Goal: Information Seeking & Learning: Learn about a topic

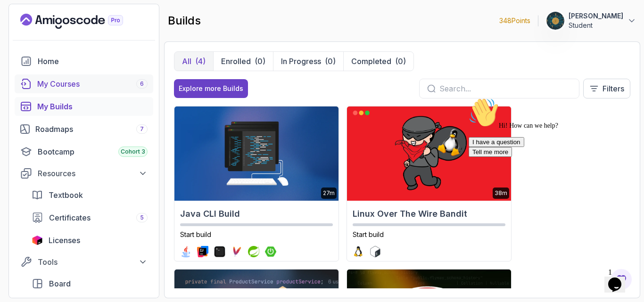
click at [62, 86] on div "My Courses 6" at bounding box center [92, 83] width 110 height 11
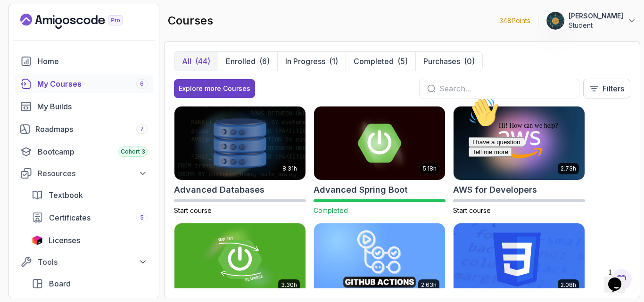
click at [475, 90] on input "text" at bounding box center [506, 88] width 132 height 11
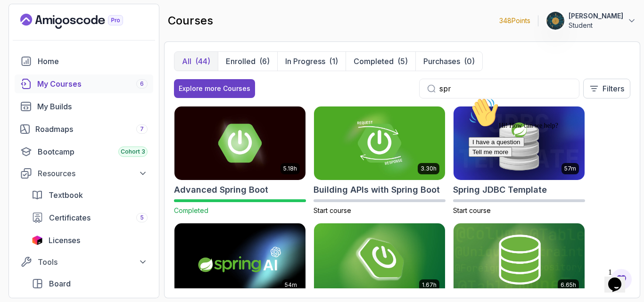
type input "spr"
click at [621, 98] on div "Chat attention grabber" at bounding box center [554, 98] width 170 height 0
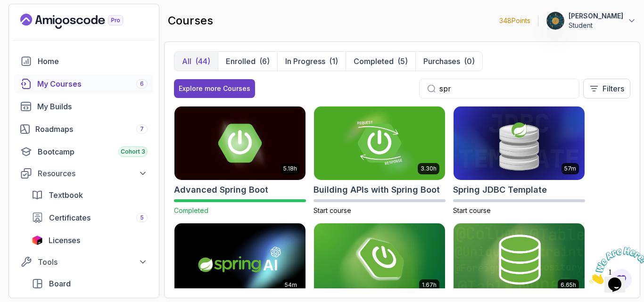
click at [617, 185] on div "5.18h Advanced Spring Boot Completed 3.30h Building APIs with Spring Boot Start…" at bounding box center [402, 197] width 457 height 183
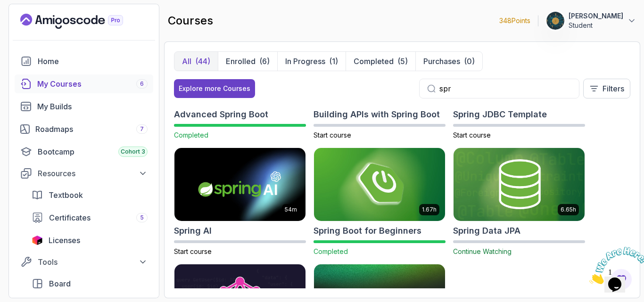
scroll to position [94, 0]
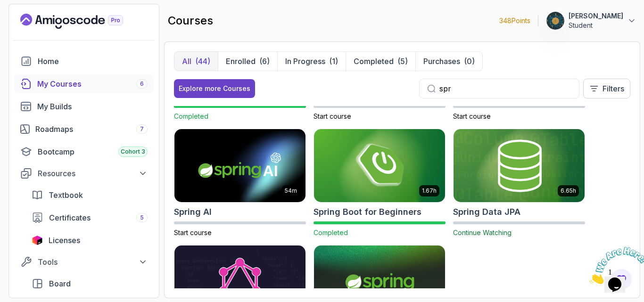
click at [474, 215] on h2 "Spring Data JPA" at bounding box center [486, 212] width 67 height 13
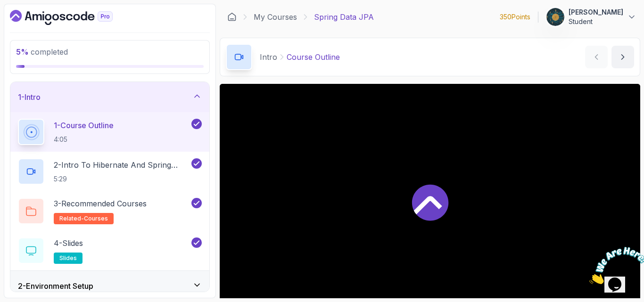
click at [132, 278] on div "2 - Environment Setup" at bounding box center [109, 286] width 199 height 30
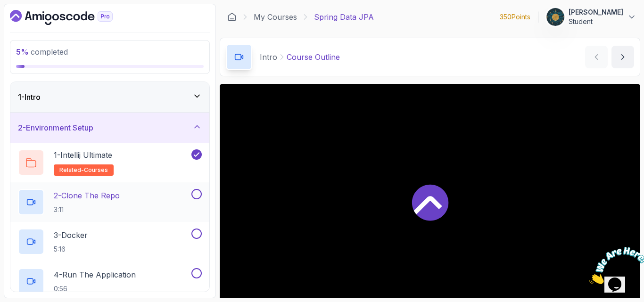
click at [108, 206] on p "3:11" at bounding box center [87, 209] width 66 height 9
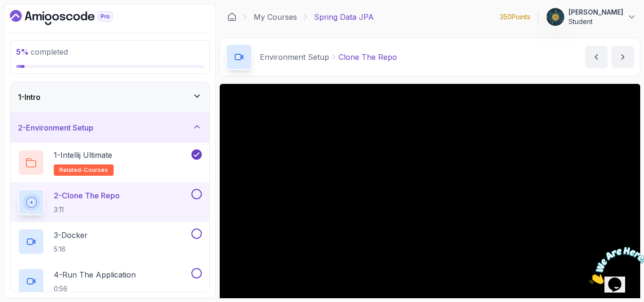
click at [451, 61] on div "Environment Setup Clone The Repo Clone The Repo by [PERSON_NAME]" at bounding box center [430, 57] width 421 height 39
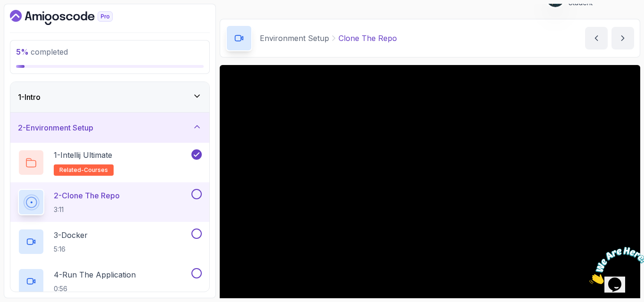
scroll to position [94, 0]
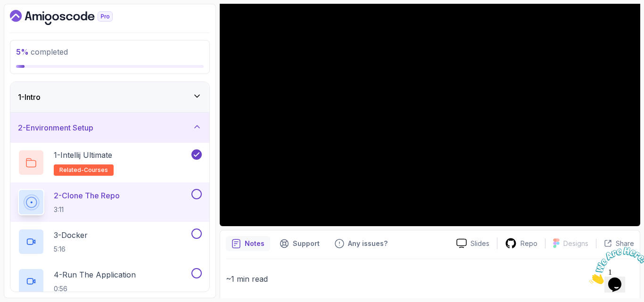
click at [324, 279] on p "~1 min read" at bounding box center [430, 279] width 408 height 13
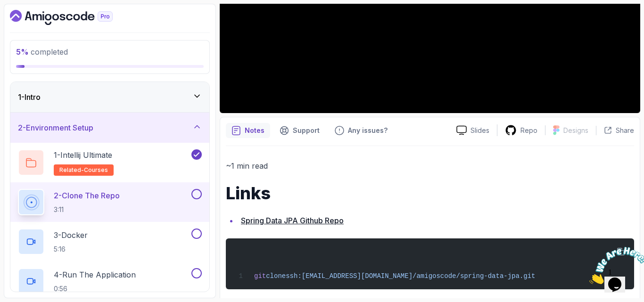
scroll to position [218, 0]
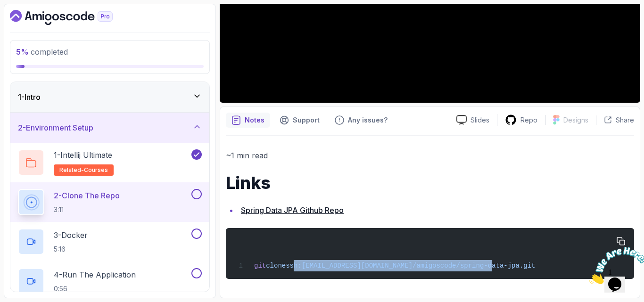
drag, startPoint x: 488, startPoint y: 263, endPoint x: 294, endPoint y: 263, distance: 193.8
click at [294, 263] on div "git clone ssh:[EMAIL_ADDRESS][DOMAIN_NAME]/amigoscode/spring-data-jpa.git" at bounding box center [429, 254] width 393 height 40
click at [513, 114] on icon at bounding box center [511, 120] width 12 height 12
